Goal: Task Accomplishment & Management: Use online tool/utility

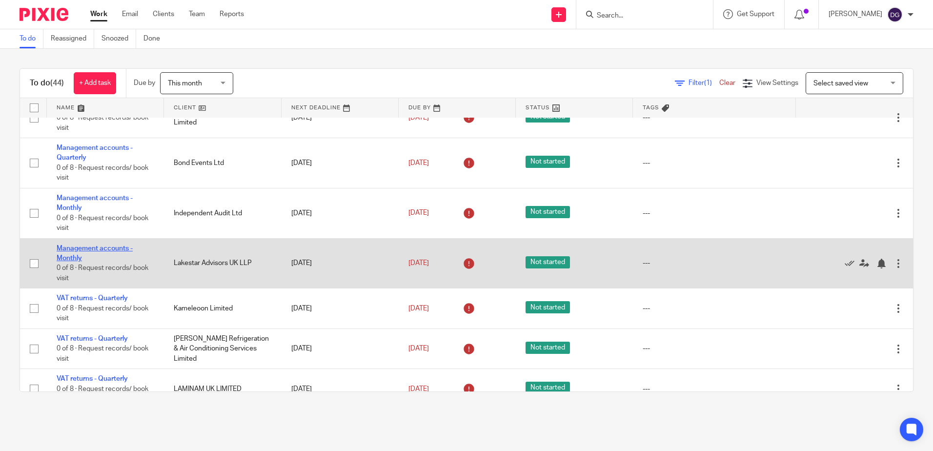
scroll to position [1073, 0]
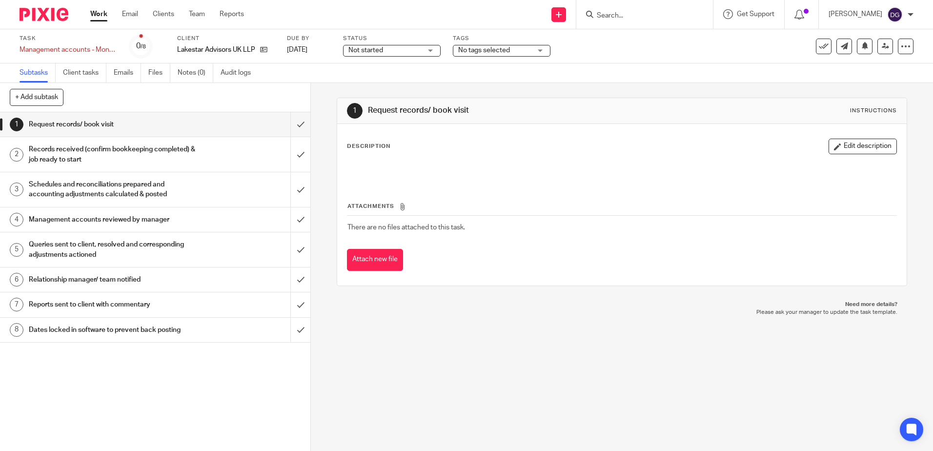
drag, startPoint x: 212, startPoint y: 125, endPoint x: 199, endPoint y: 152, distance: 29.7
click at [212, 125] on div "Request records/ book visit" at bounding box center [155, 124] width 252 height 15
click at [196, 156] on div "Records received (confirm bookkeeping completed) & job ready to start" at bounding box center [155, 154] width 252 height 25
click at [191, 181] on div "Schedules and reconciliations prepared and accounting adjustments calculated & …" at bounding box center [155, 189] width 252 height 25
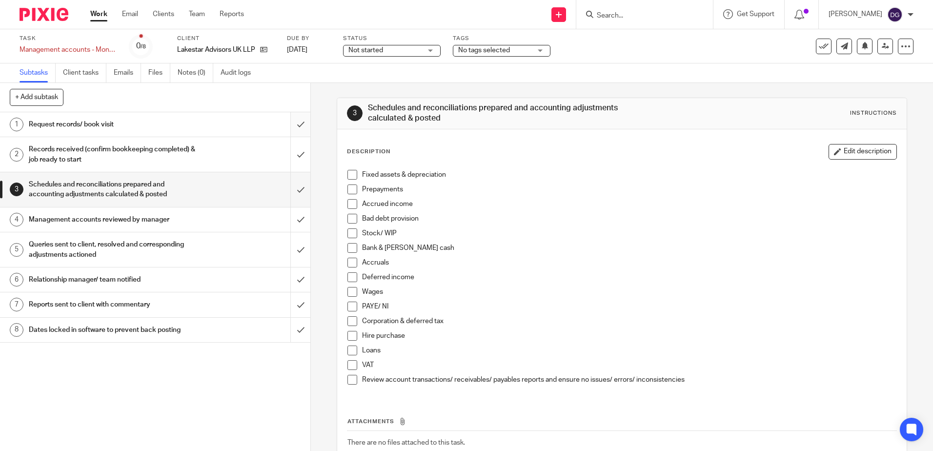
click at [284, 126] on input "submit" at bounding box center [155, 124] width 310 height 24
click at [286, 151] on input "submit" at bounding box center [155, 154] width 310 height 35
click at [292, 185] on input "submit" at bounding box center [155, 189] width 310 height 35
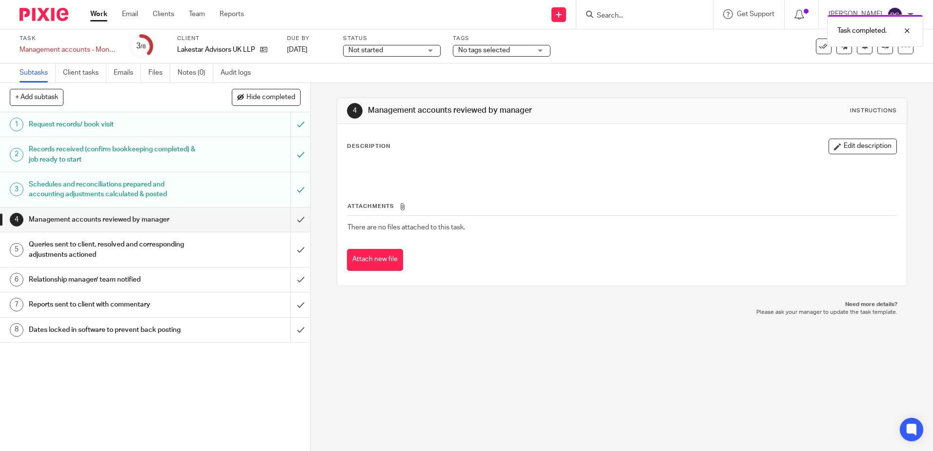
click at [828, 153] on button "Edit description" at bounding box center [862, 147] width 68 height 16
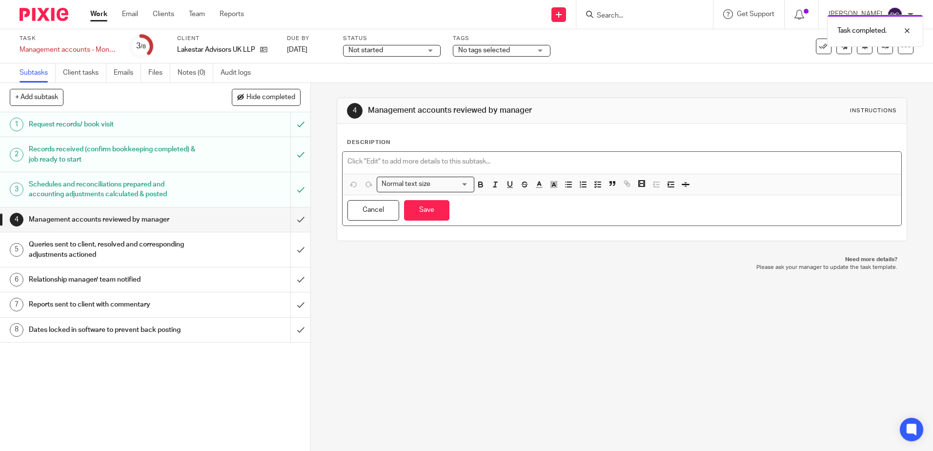
click at [484, 158] on p at bounding box center [621, 162] width 548 height 10
paste div
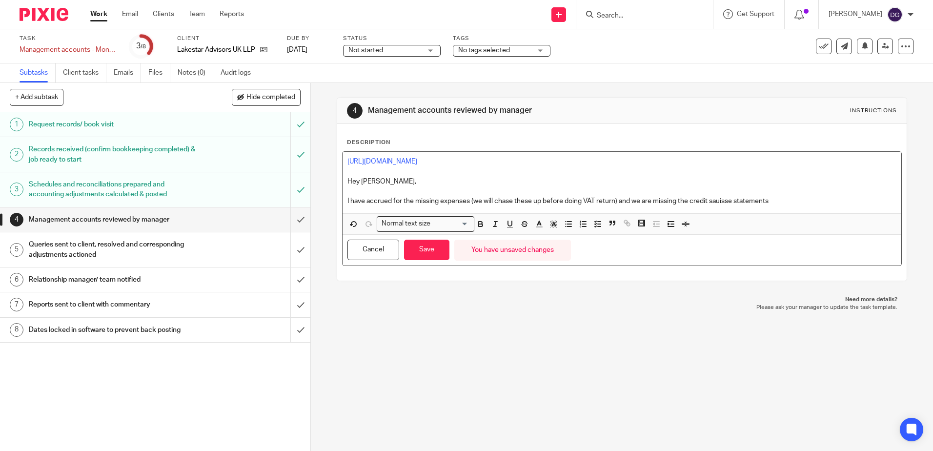
click at [667, 114] on div "4 Management accounts reviewed by manager Instructions Description https://clou…" at bounding box center [622, 189] width 570 height 183
click at [707, 205] on p "I have accrued for the missing expenses (we will chase these up before doing VA…" at bounding box center [621, 201] width 548 height 10
click at [785, 200] on p "I have accrued for the missing expenses (we will chase these up before doing VA…" at bounding box center [621, 201] width 548 height 10
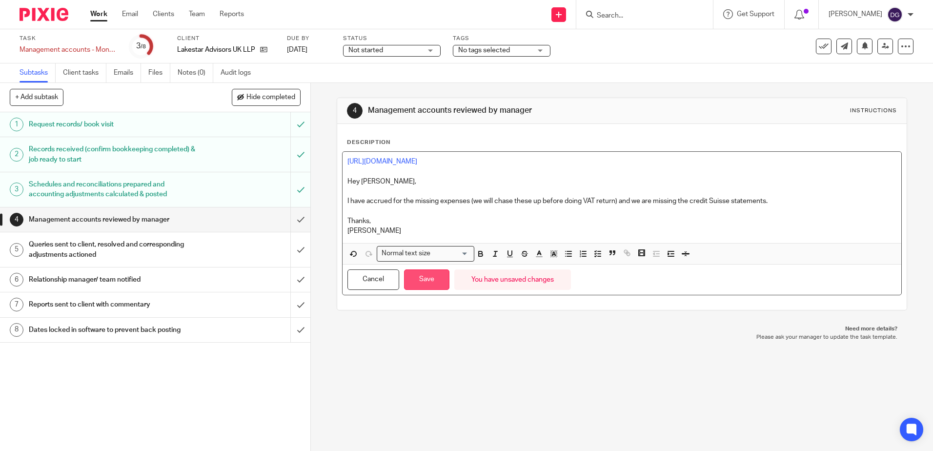
click at [428, 285] on button "Save" at bounding box center [426, 279] width 45 height 21
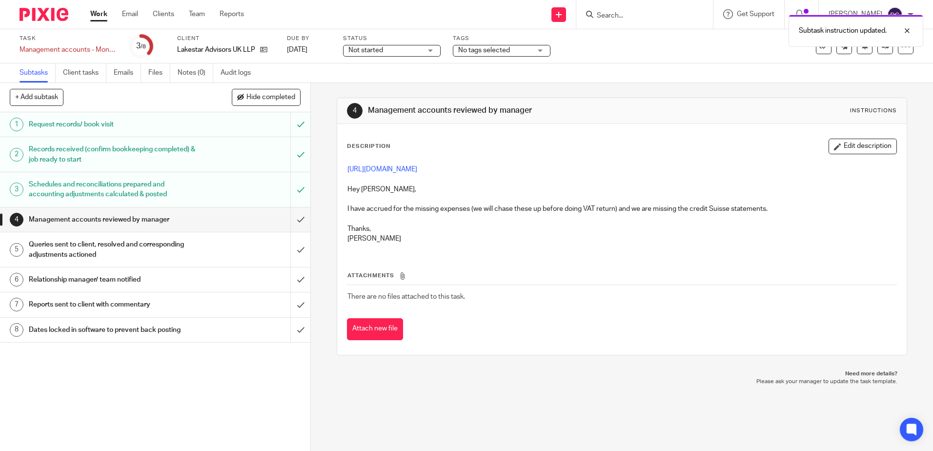
click at [426, 52] on div "Not started Not started" at bounding box center [392, 51] width 98 height 12
click at [403, 91] on li "In progress" at bounding box center [391, 86] width 97 height 20
click at [500, 50] on span "No tags selected" at bounding box center [484, 50] width 52 height 7
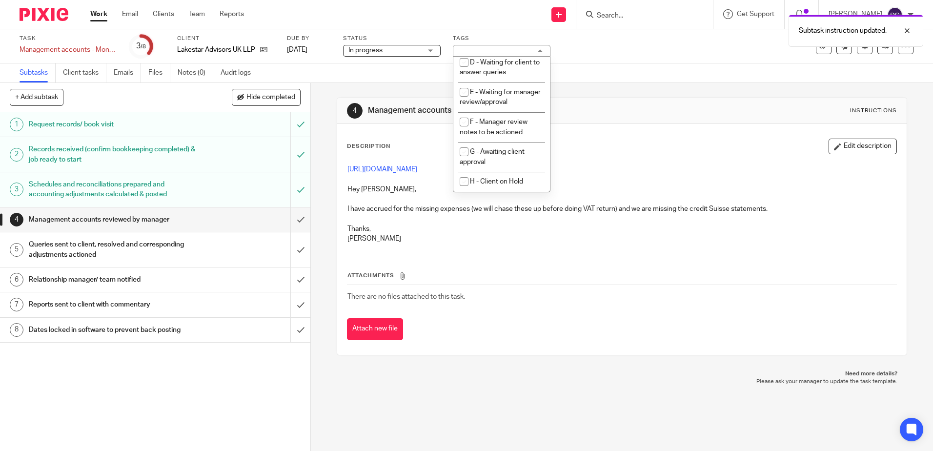
scroll to position [98, 0]
click at [523, 102] on li "E - Waiting for manager review/approval" at bounding box center [501, 97] width 97 height 30
checkbox input "true"
click at [702, 110] on div "4 Management accounts reviewed by manager Instructions" at bounding box center [621, 111] width 549 height 16
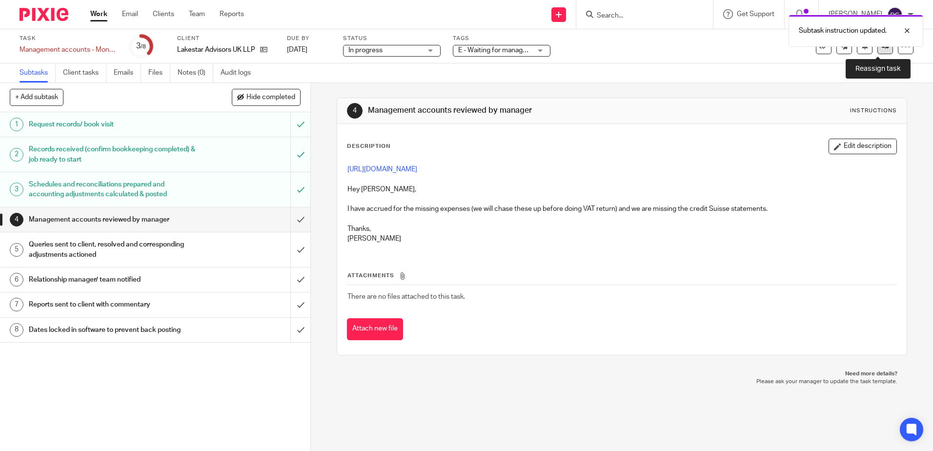
click at [877, 54] on link at bounding box center [885, 47] width 16 height 16
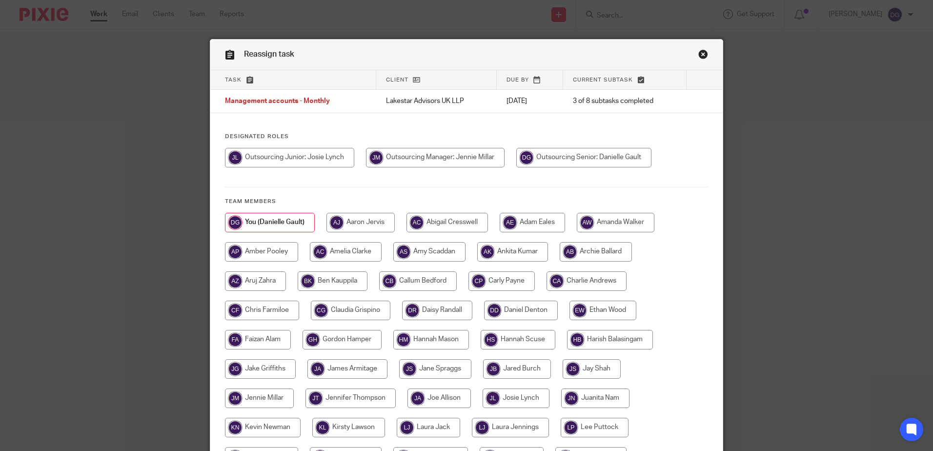
click at [458, 157] on input "radio" at bounding box center [435, 158] width 139 height 20
radio input "true"
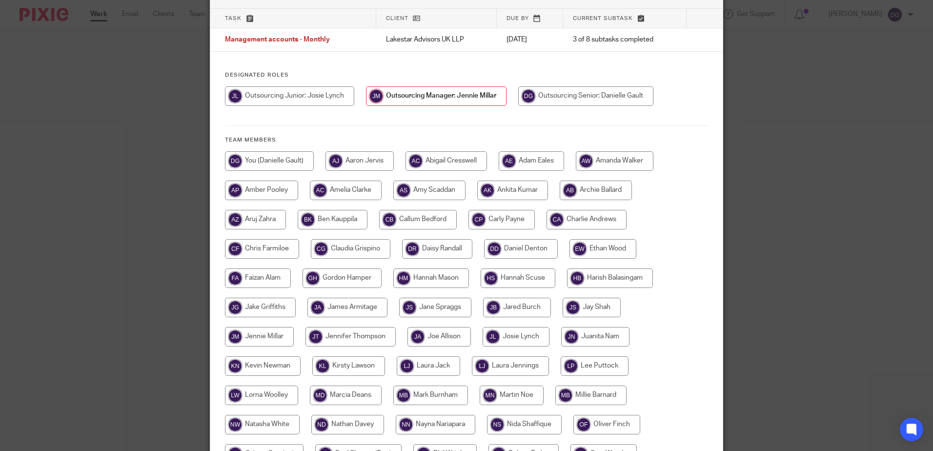
scroll to position [223, 0]
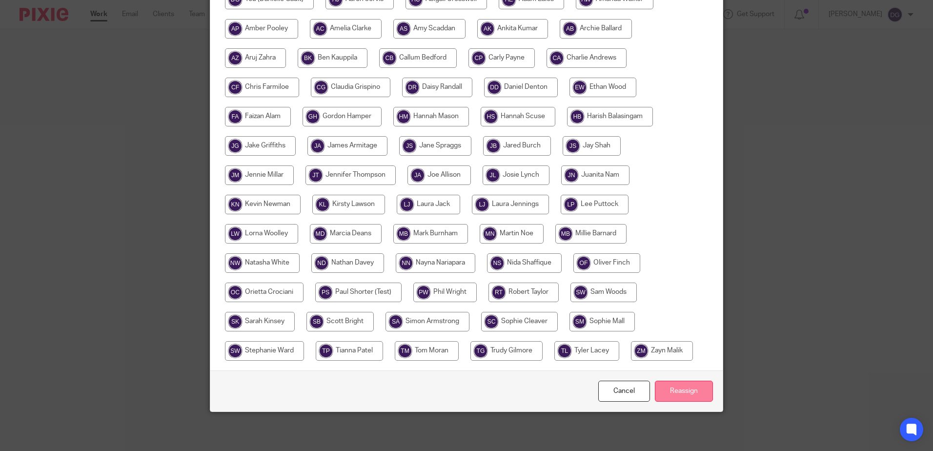
click at [696, 396] on input "Reassign" at bounding box center [684, 390] width 58 height 21
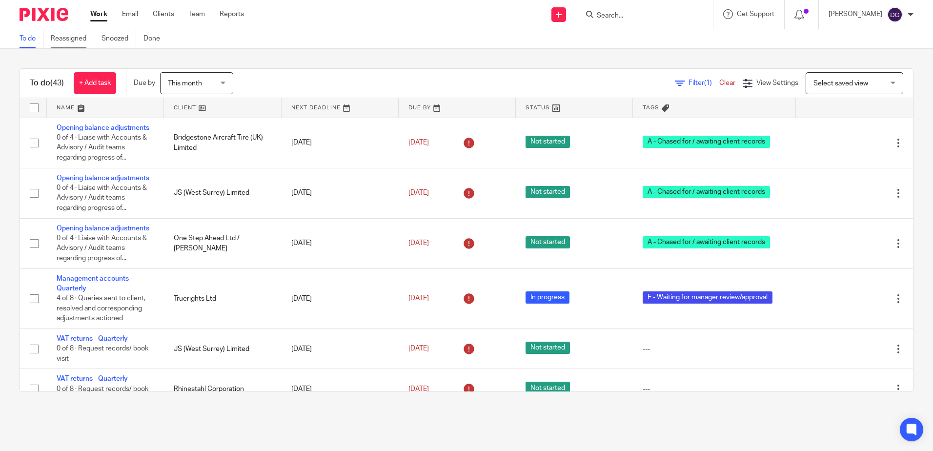
click at [60, 38] on link "Reassigned" at bounding box center [72, 38] width 43 height 19
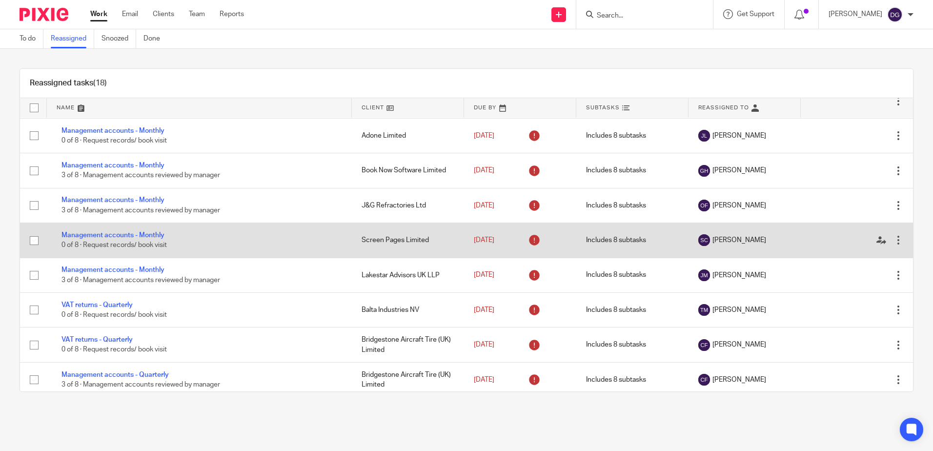
scroll to position [293, 0]
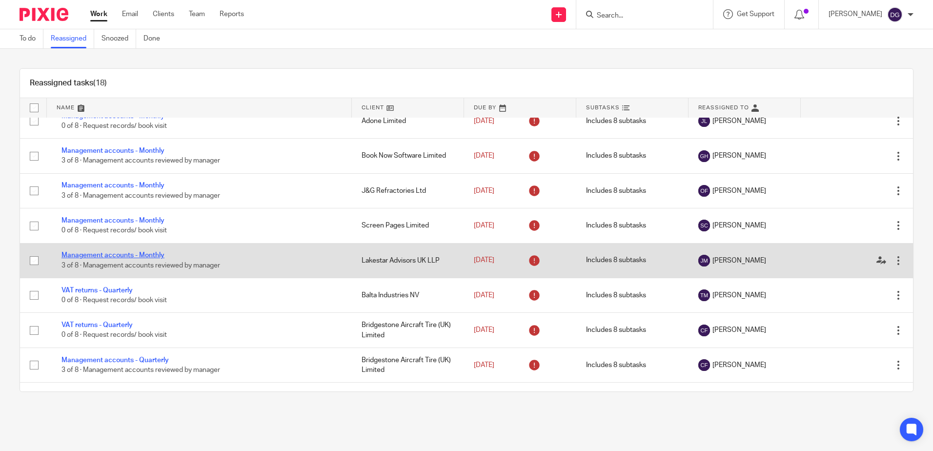
click at [155, 255] on link "Management accounts - Monthly" at bounding box center [112, 255] width 103 height 7
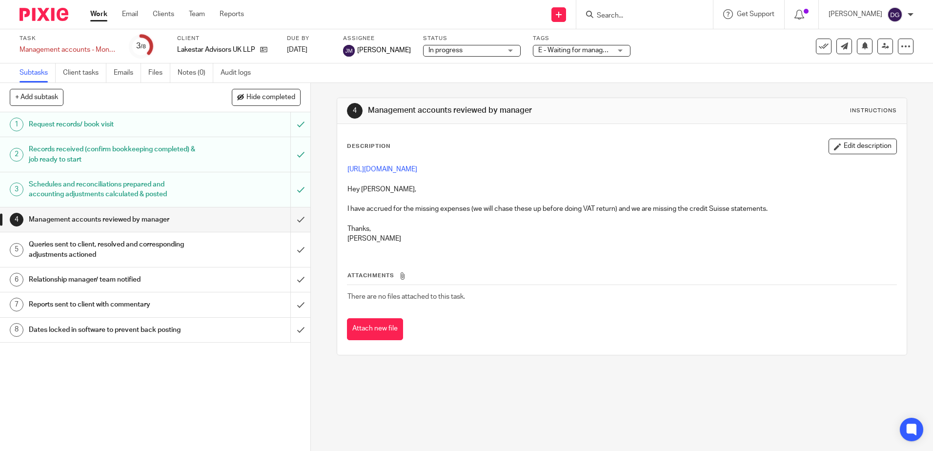
click at [591, 365] on div "4 Management accounts reviewed by manager Instructions Description Edit descrip…" at bounding box center [622, 226] width 570 height 287
click at [854, 141] on button "Edit description" at bounding box center [862, 147] width 68 height 16
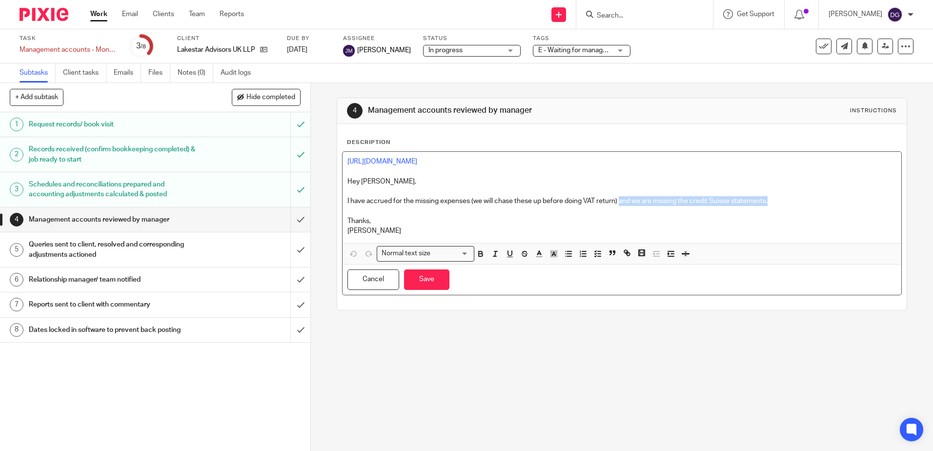
drag, startPoint x: 786, startPoint y: 198, endPoint x: 617, endPoint y: 202, distance: 169.8
click at [617, 202] on p "I have accrued for the missing expenses (we will chase these up before doing VA…" at bounding box center [621, 201] width 548 height 10
click at [438, 285] on button "Save" at bounding box center [426, 279] width 45 height 21
